Goal: Information Seeking & Learning: Learn about a topic

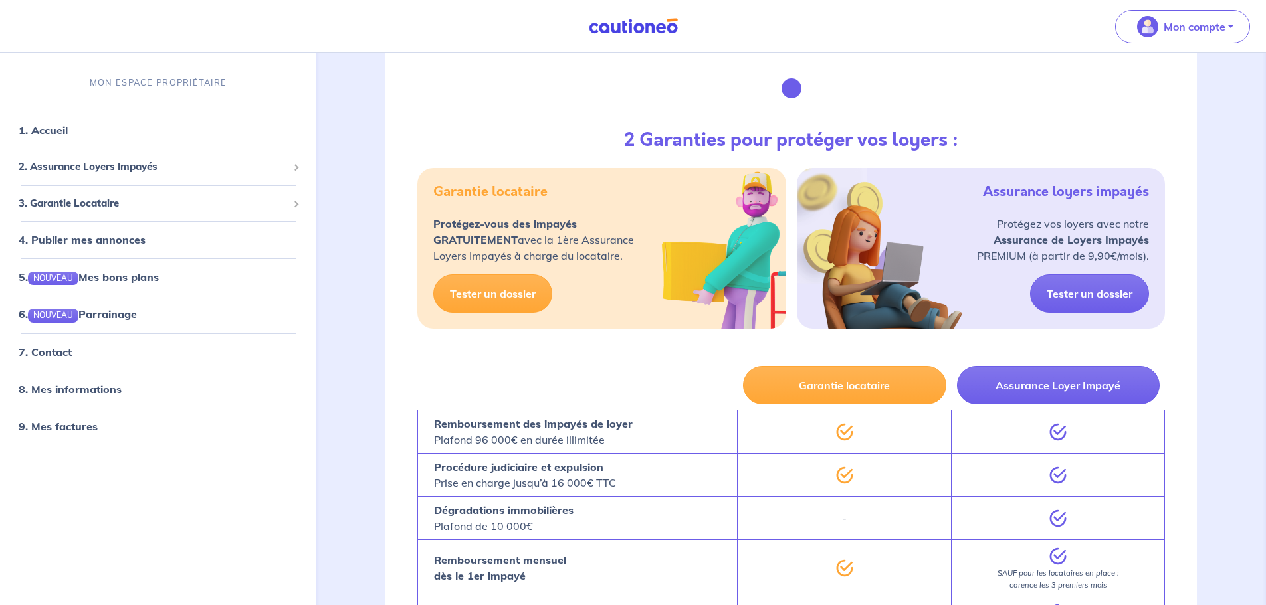
scroll to position [1126, 0]
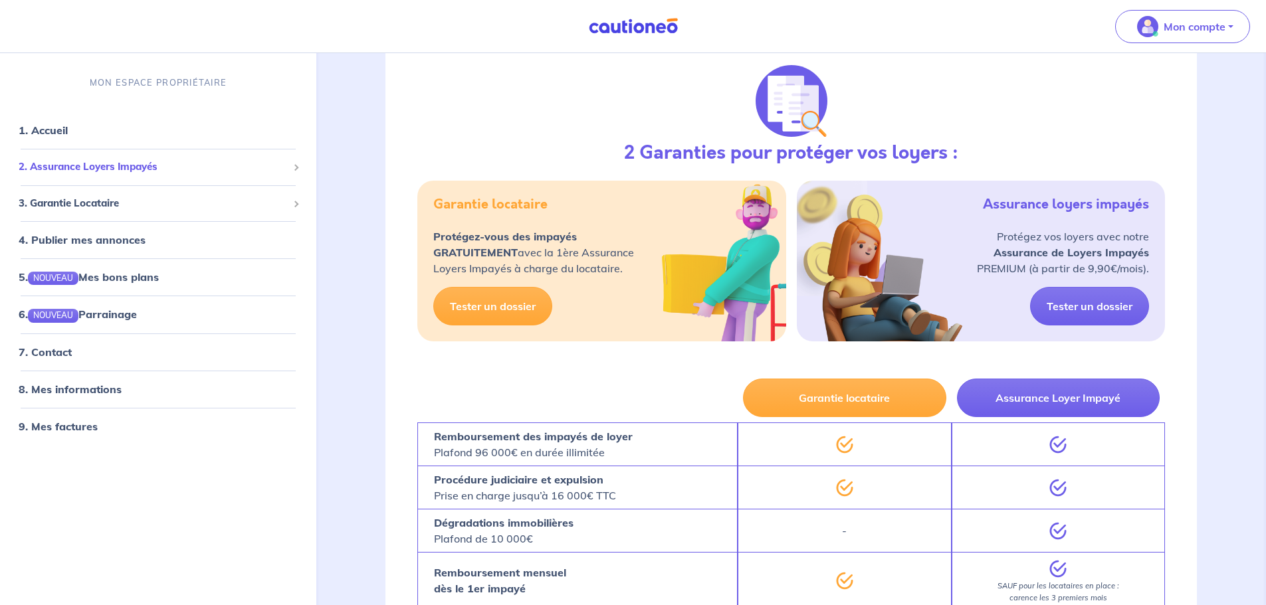
click at [106, 172] on span "2. Assurance Loyers Impayés" at bounding box center [153, 166] width 269 height 15
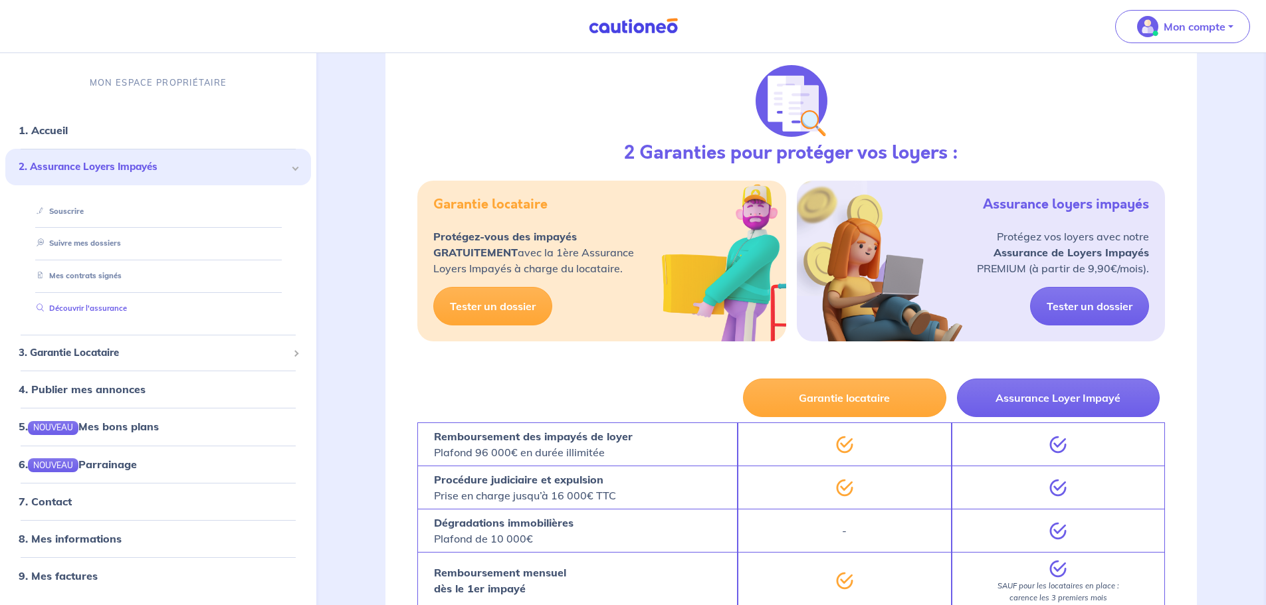
click at [79, 310] on link "Découvrir l'assurance" at bounding box center [79, 308] width 96 height 9
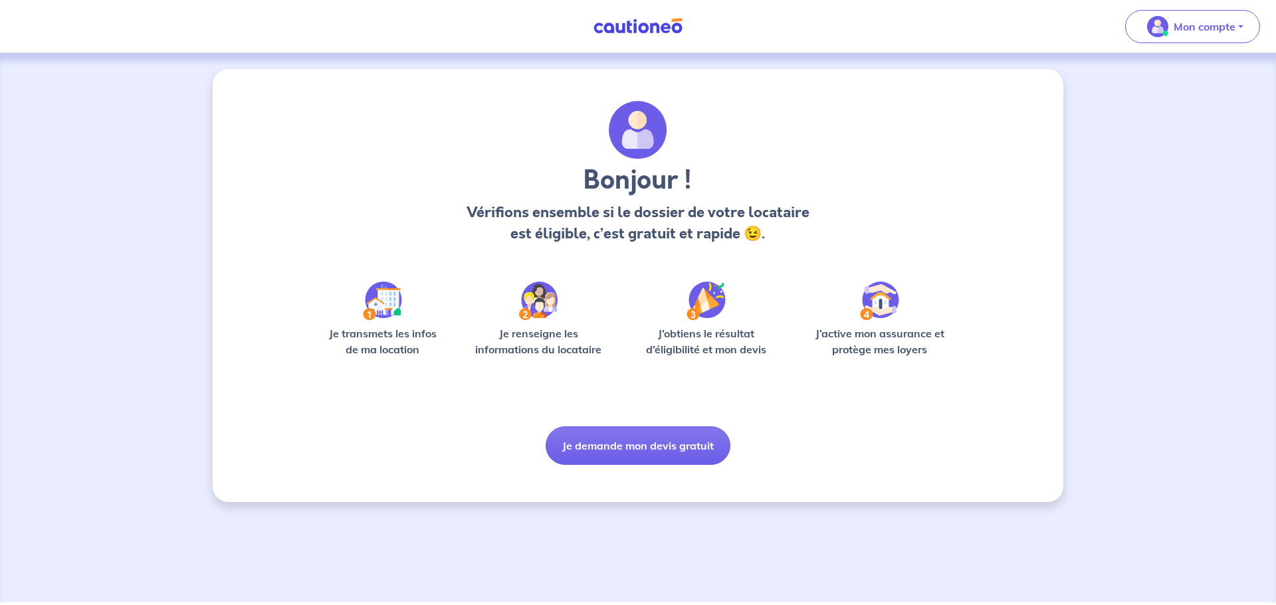
click at [395, 320] on img at bounding box center [382, 301] width 39 height 39
click at [395, 319] on img at bounding box center [382, 301] width 39 height 39
click at [682, 441] on button "Je demande mon devis gratuit" at bounding box center [637, 446] width 185 height 39
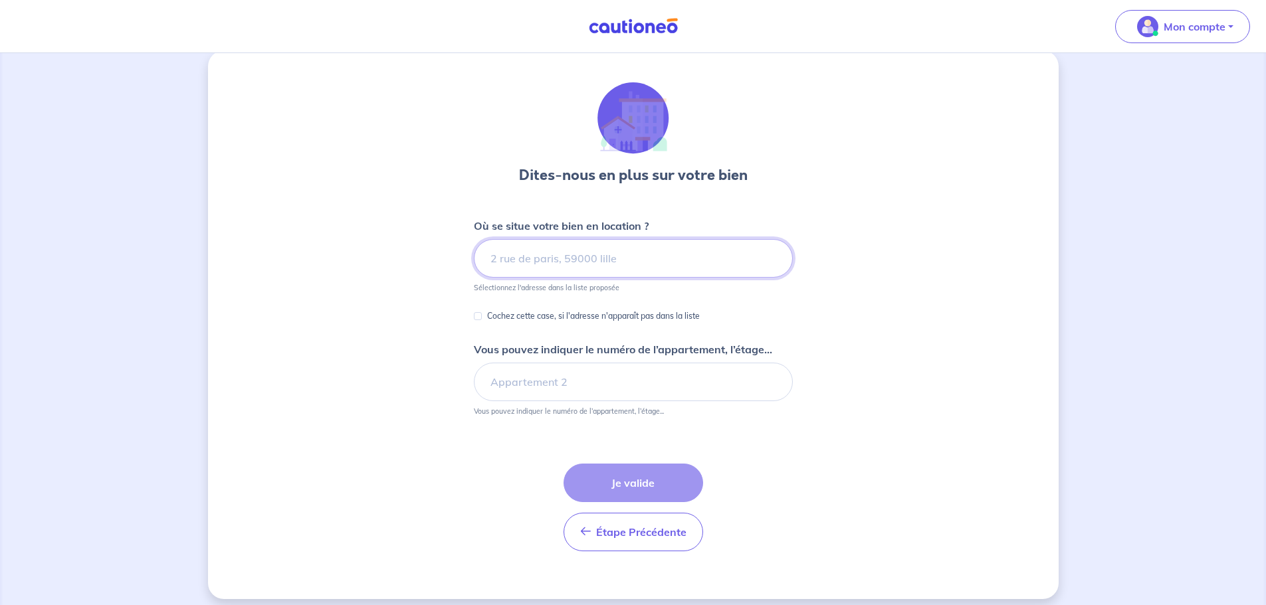
scroll to position [29, 0]
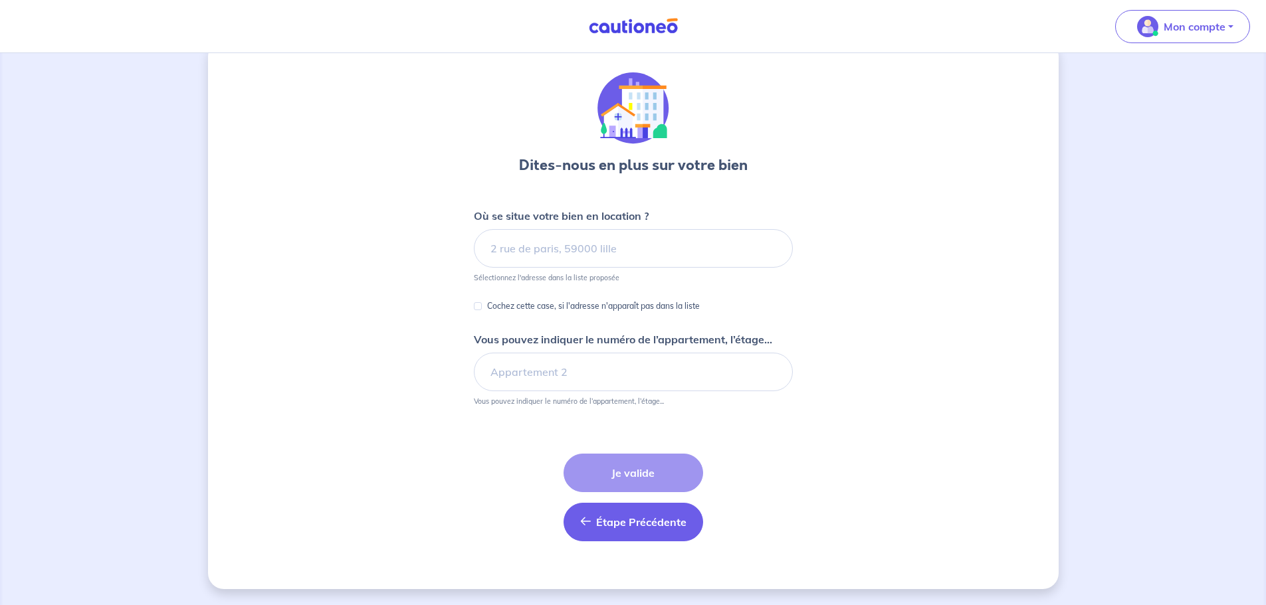
click at [656, 531] on button "Étape Précédente Précédent" at bounding box center [633, 522] width 140 height 39
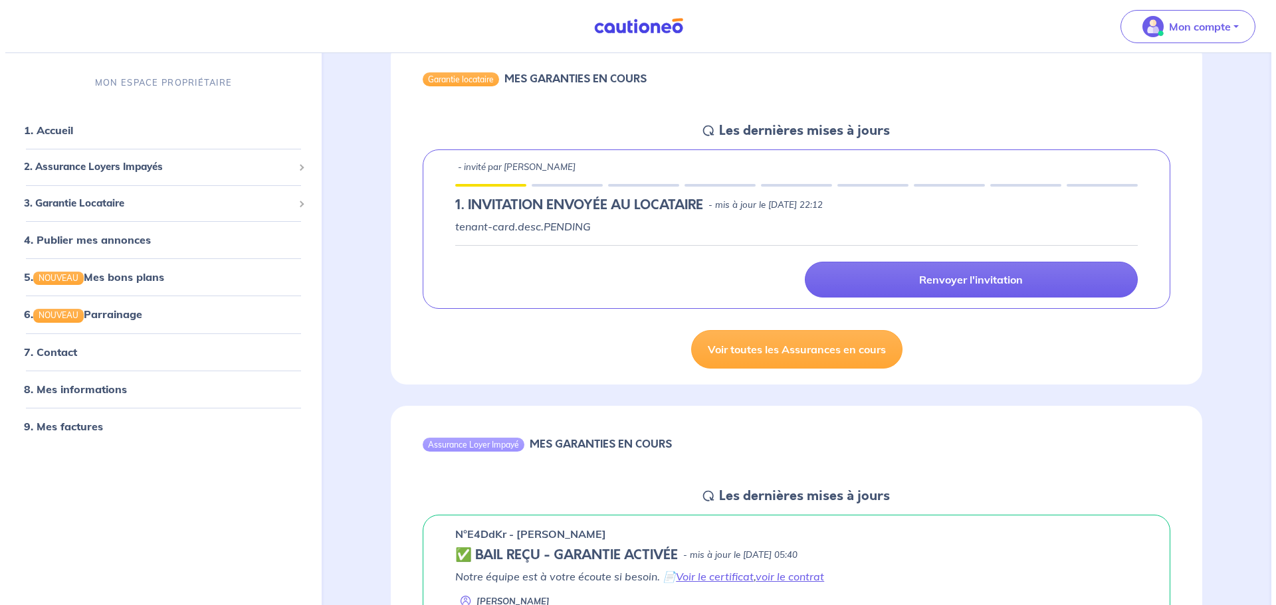
scroll to position [332, 0]
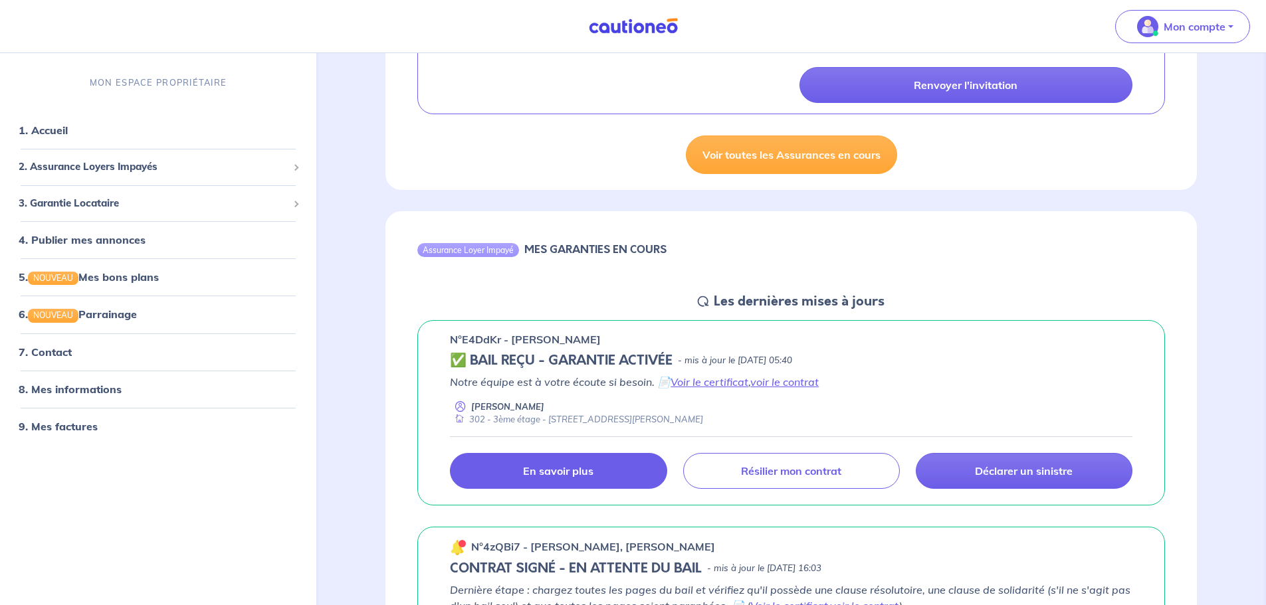
click at [569, 477] on p "En savoir plus" at bounding box center [558, 470] width 70 height 13
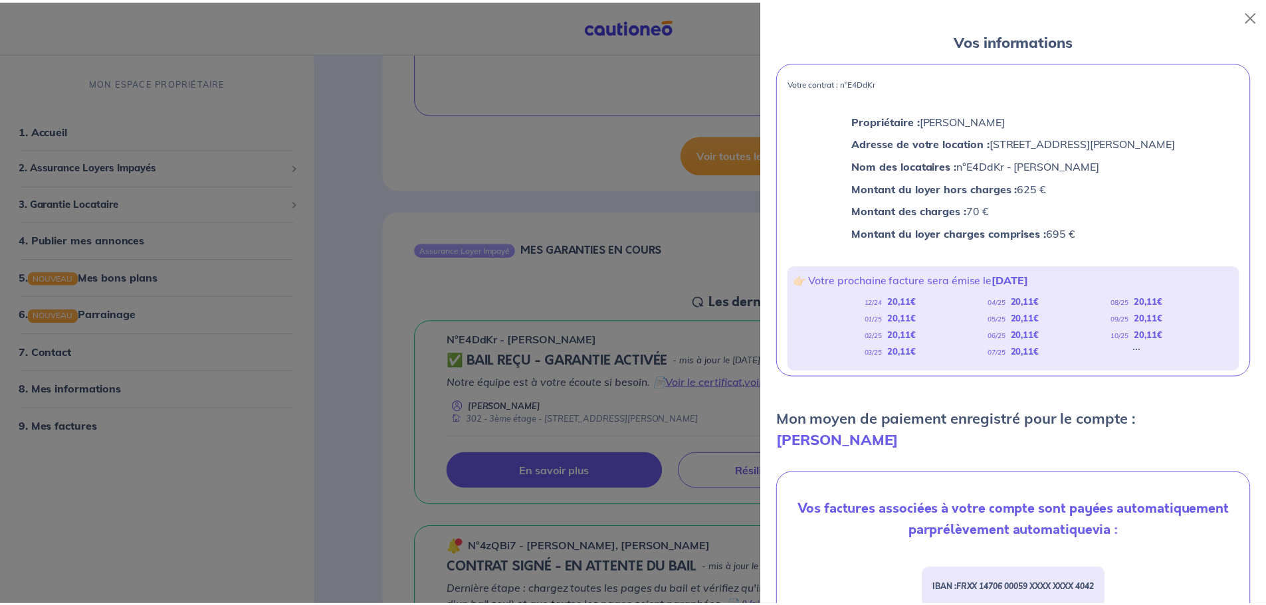
scroll to position [0, 0]
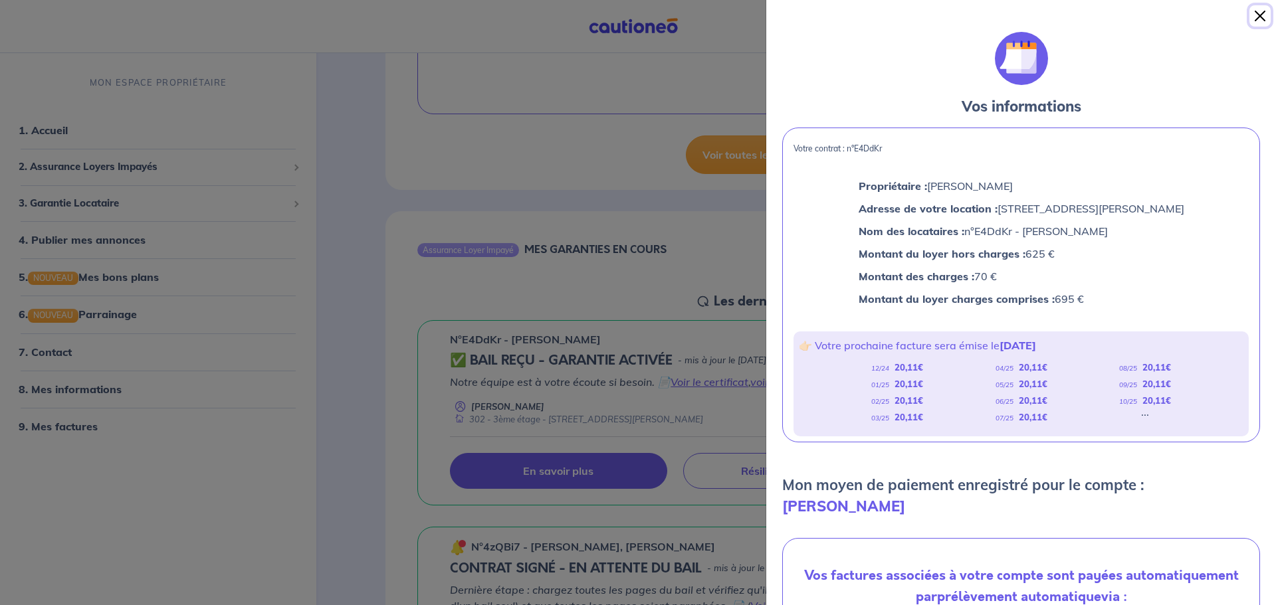
click at [1254, 19] on button "Close" at bounding box center [1259, 15] width 21 height 21
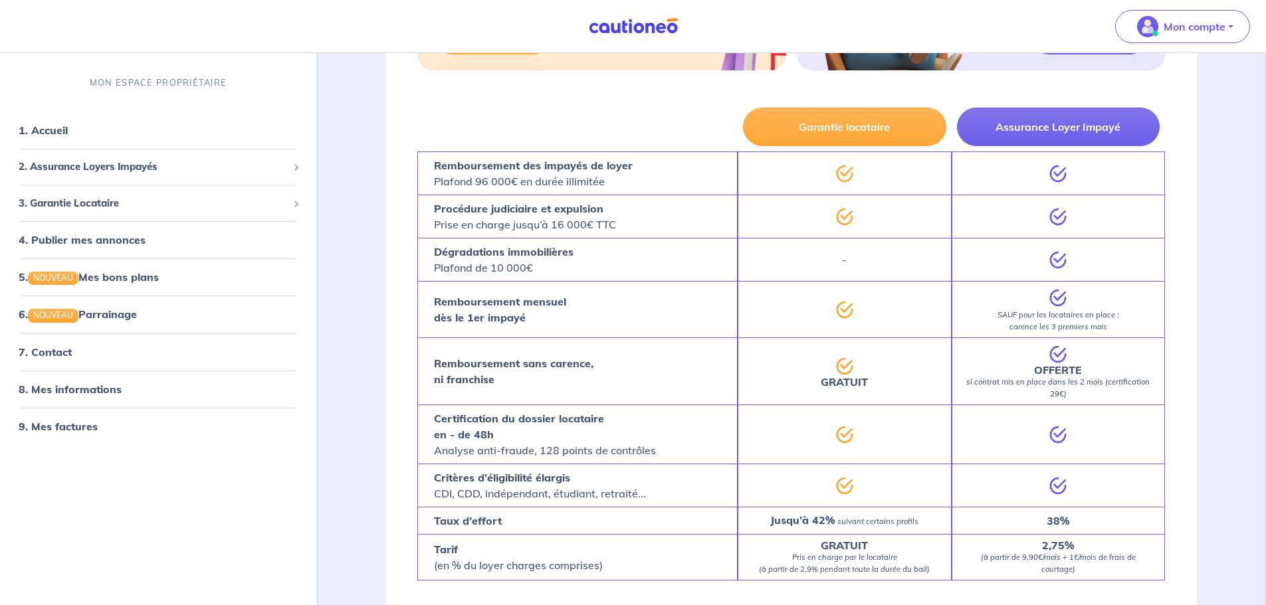
scroll to position [1458, 0]
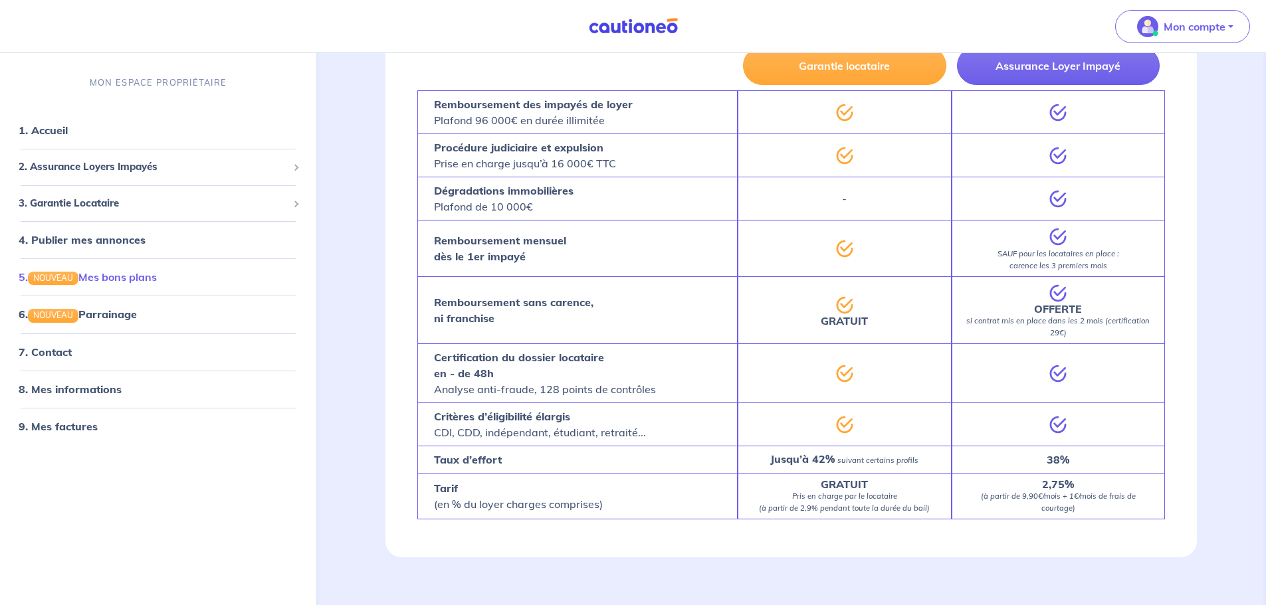
click at [94, 271] on link "5. NOUVEAU Mes bons plans" at bounding box center [88, 276] width 138 height 13
click at [181, 167] on span "2. Assurance Loyers Impayés" at bounding box center [153, 166] width 269 height 15
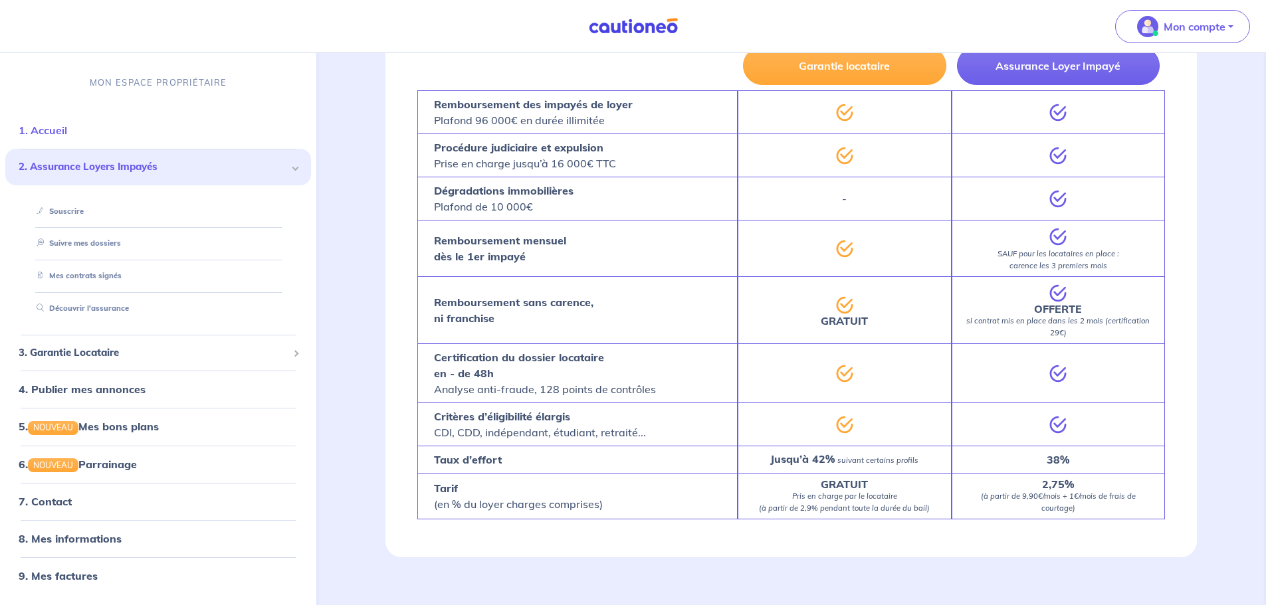
click at [54, 134] on link "1. Accueil" at bounding box center [43, 130] width 49 height 13
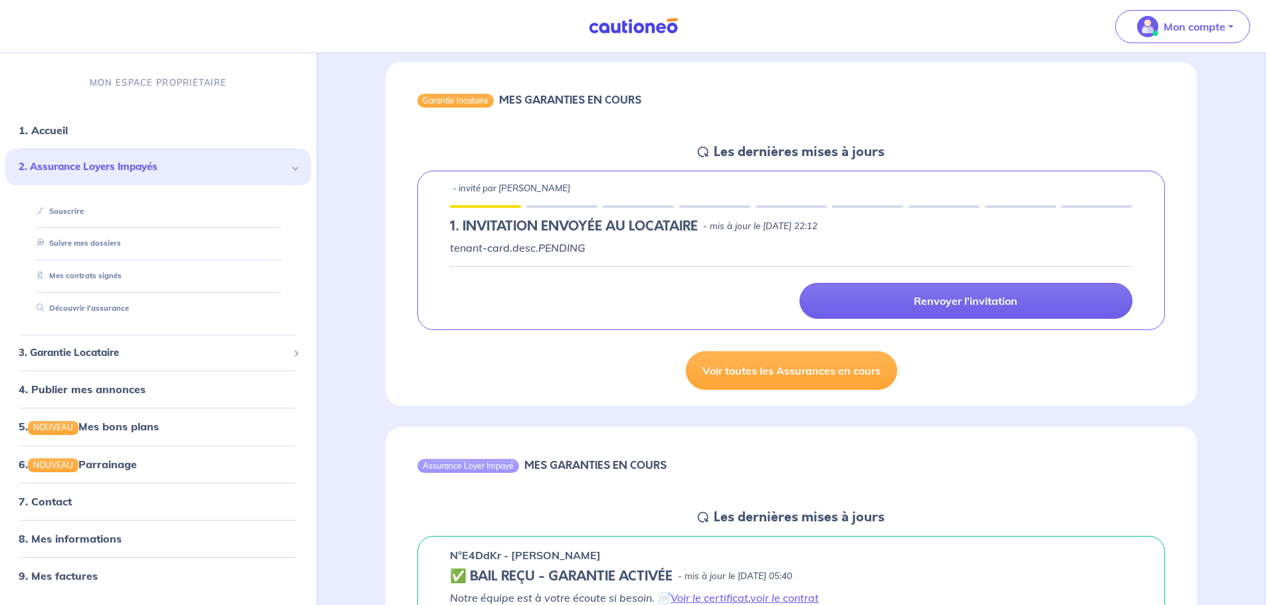
scroll to position [0, 0]
